Goal: Find contact information: Find contact information

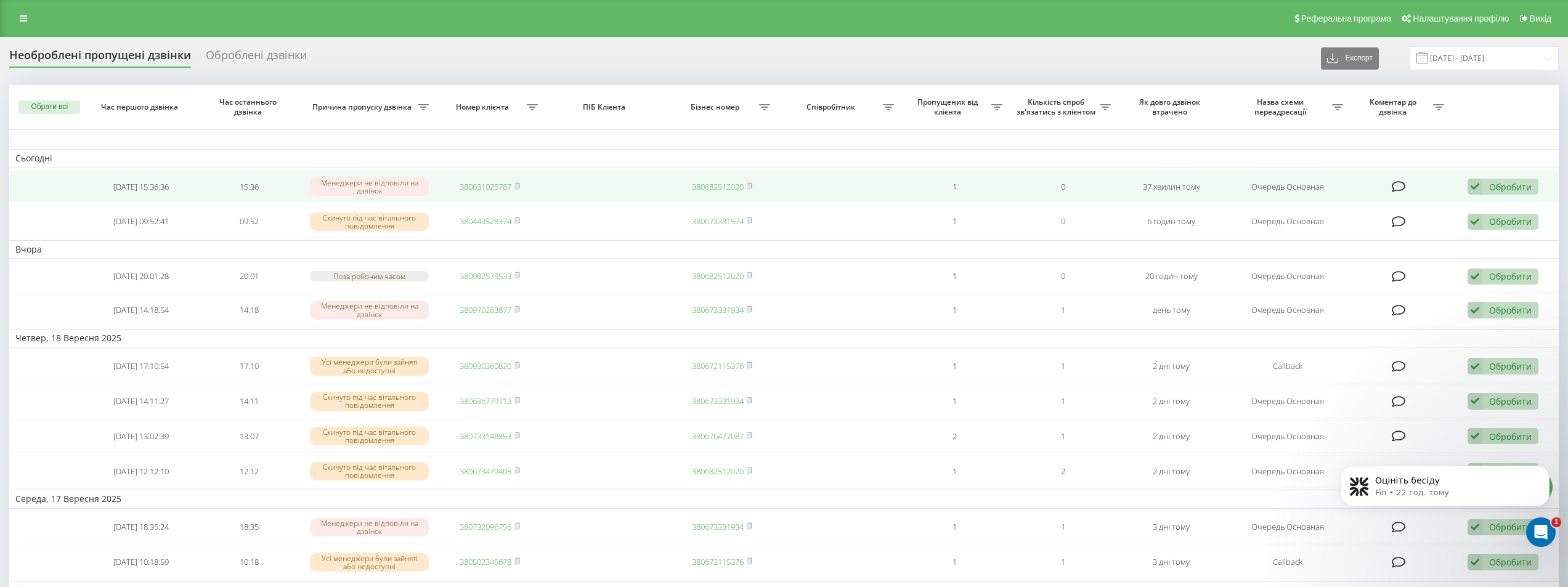
click at [485, 189] on link "380631025787" at bounding box center [485, 187] width 52 height 11
click at [469, 189] on link "380985201997" at bounding box center [485, 187] width 52 height 11
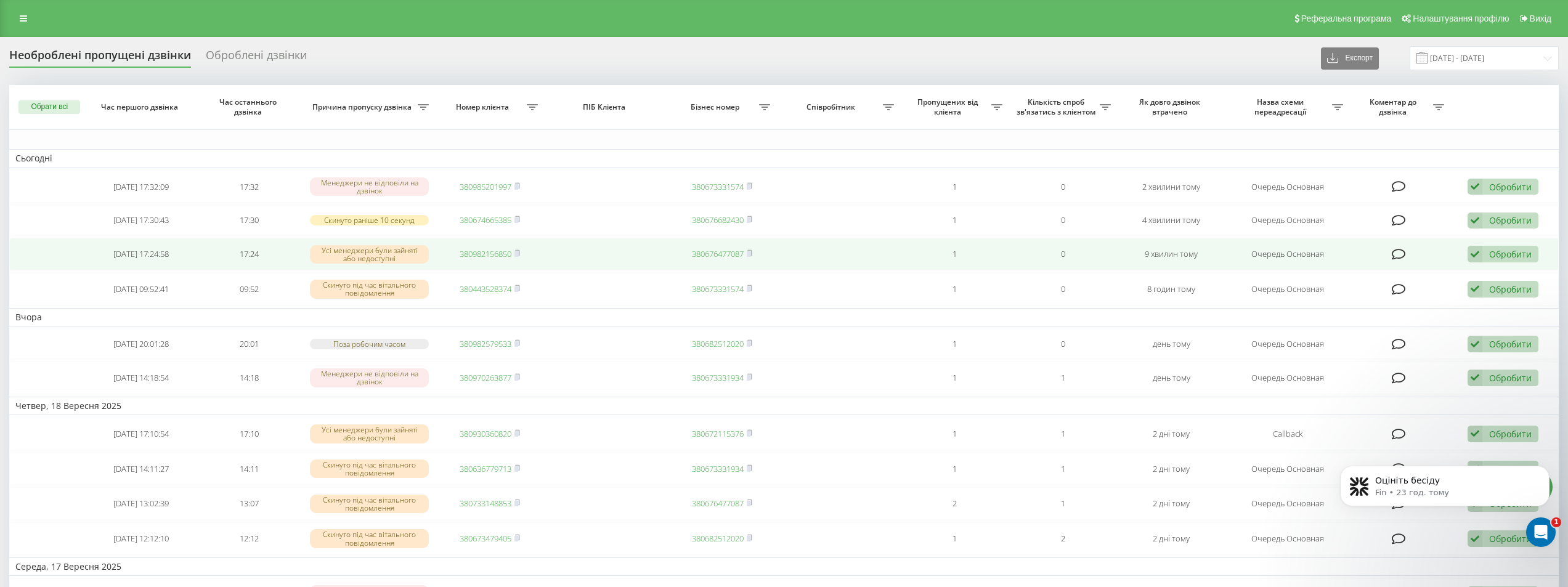
click at [489, 253] on link "380982156850" at bounding box center [485, 254] width 52 height 11
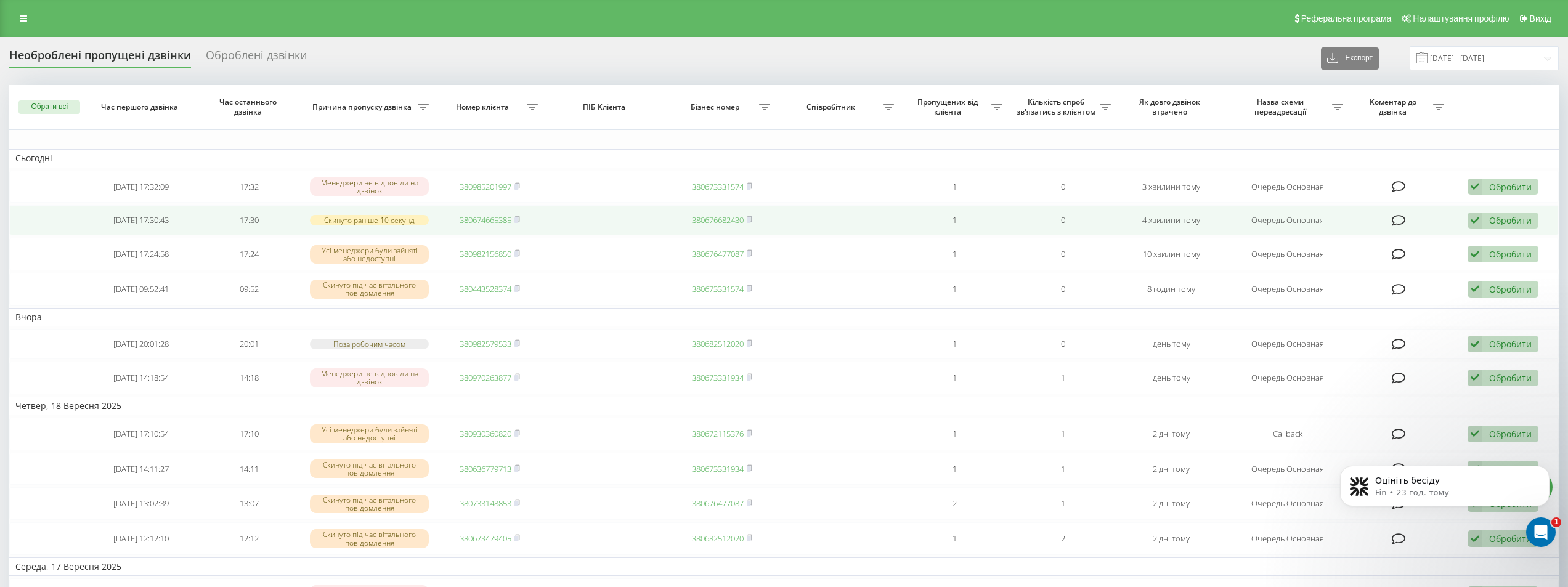
click at [483, 221] on link "380674665385" at bounding box center [485, 220] width 52 height 11
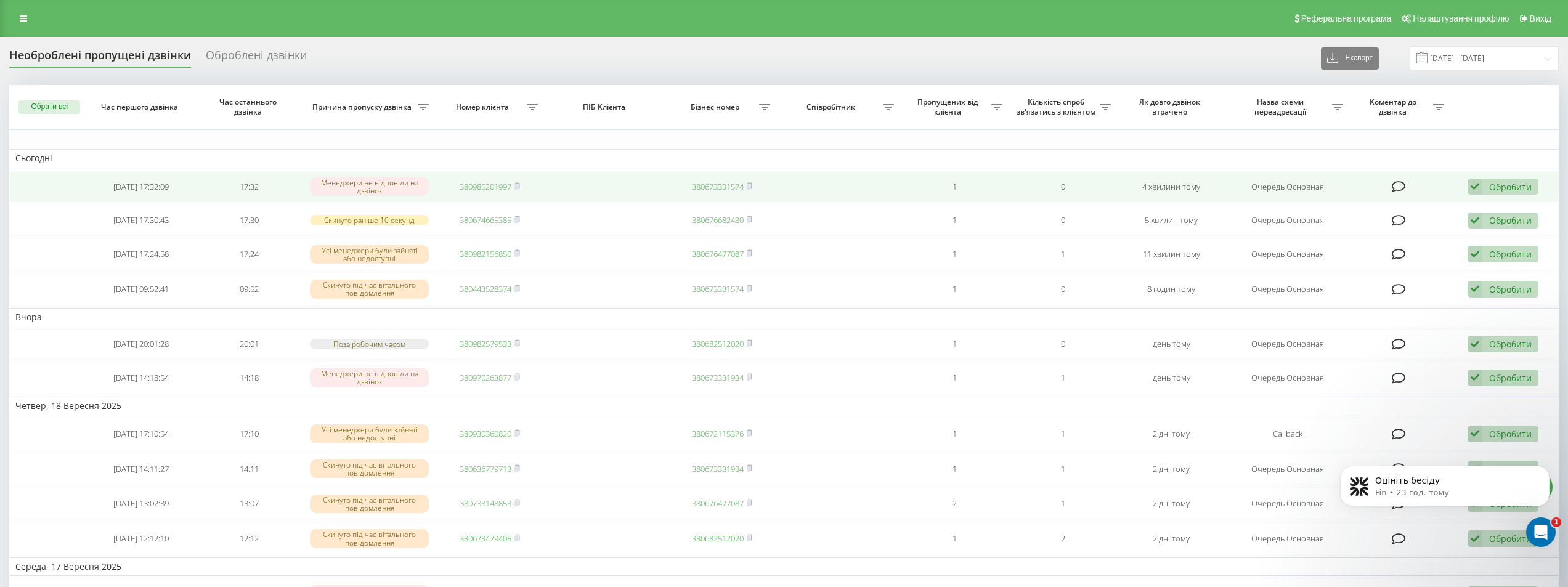
click at [468, 188] on link "380985201997" at bounding box center [485, 187] width 52 height 11
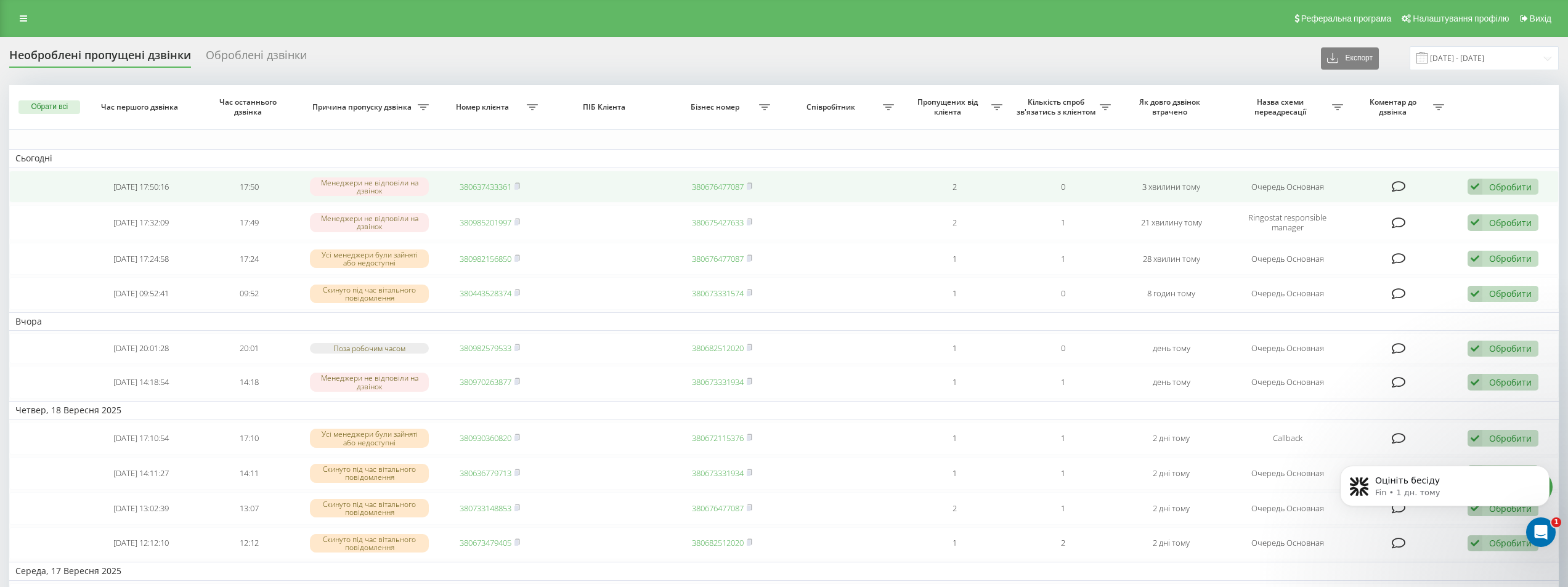
click at [483, 181] on link "380637433361" at bounding box center [485, 187] width 52 height 11
